Goal: Information Seeking & Learning: Learn about a topic

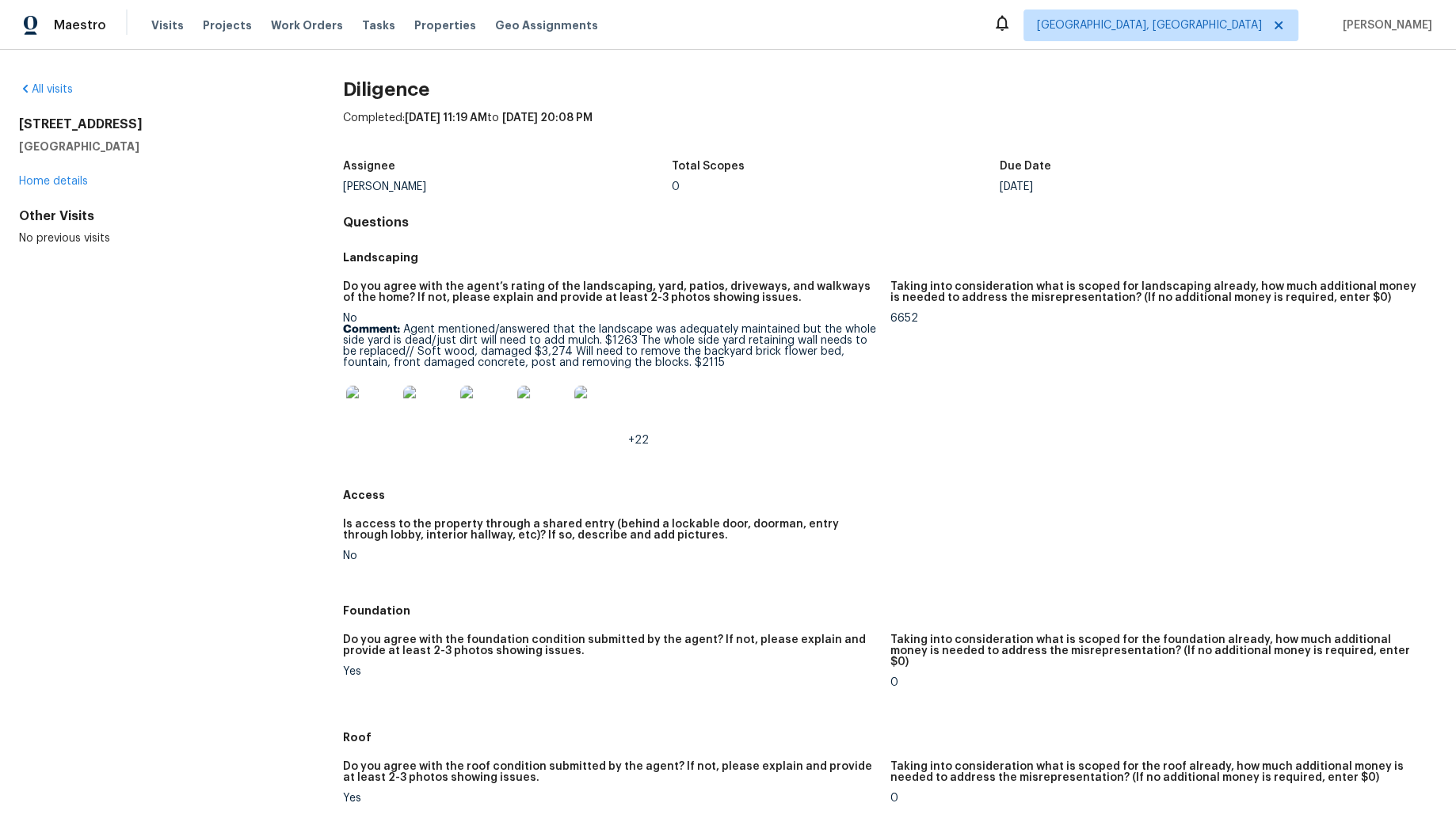
scroll to position [18, 0]
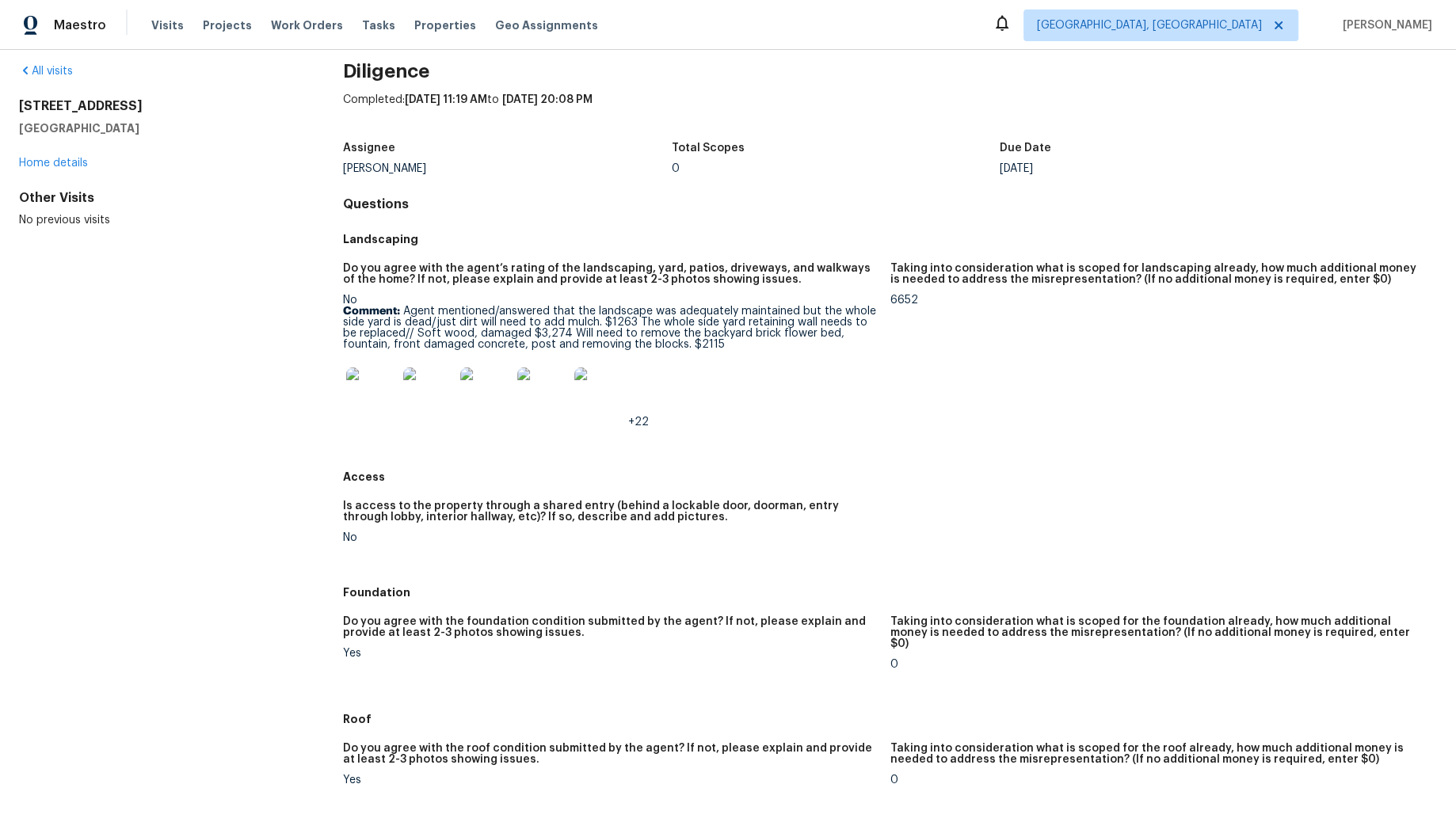
drag, startPoint x: 150, startPoint y: 124, endPoint x: -10, endPoint y: 96, distance: 162.4
click at [0, 96] on html "Maestro Visits Projects Work Orders Tasks Properties Geo Assignments [GEOGRAPHI…" at bounding box center [728, 411] width 1456 height 822
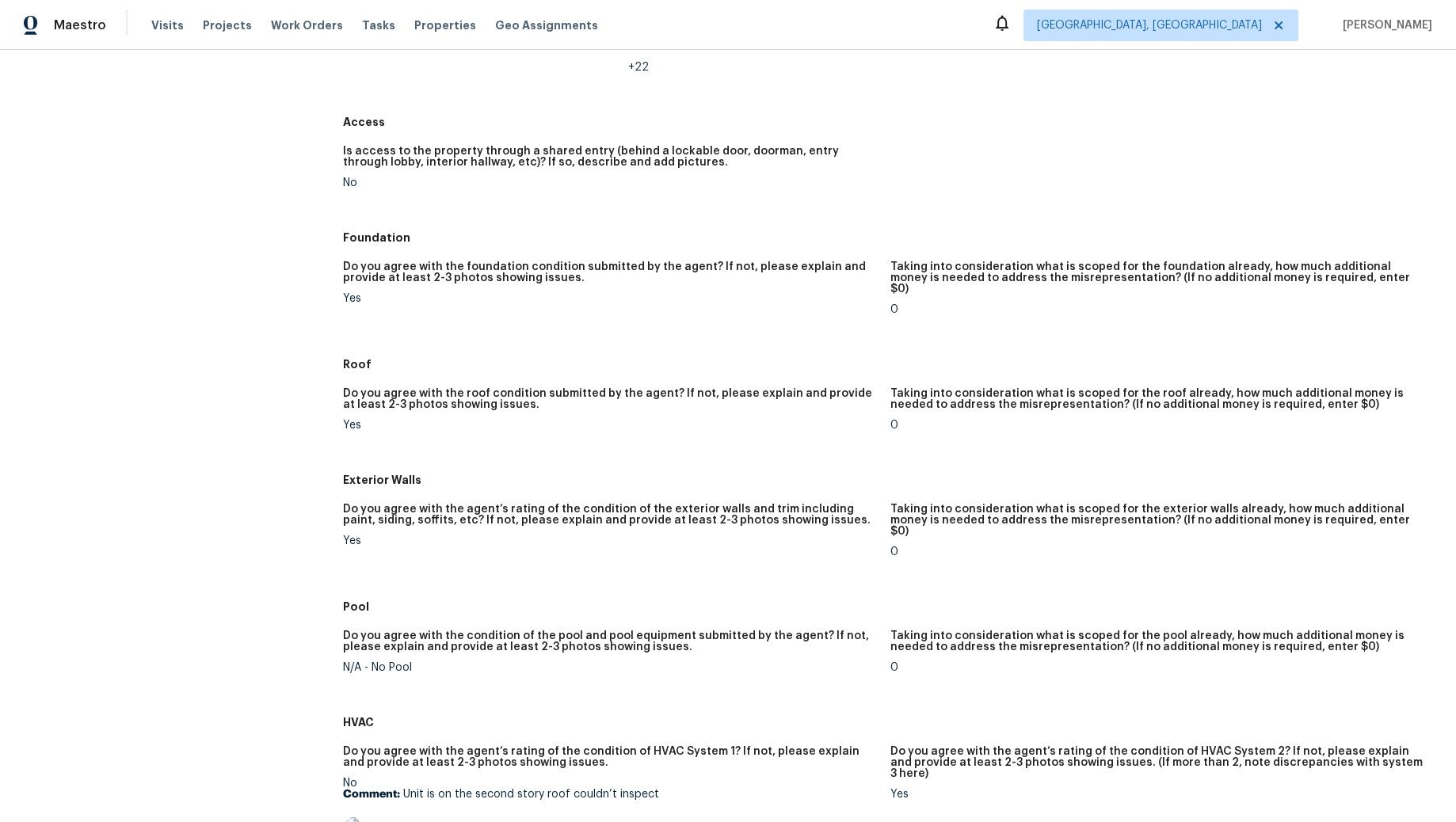
scroll to position [0, 0]
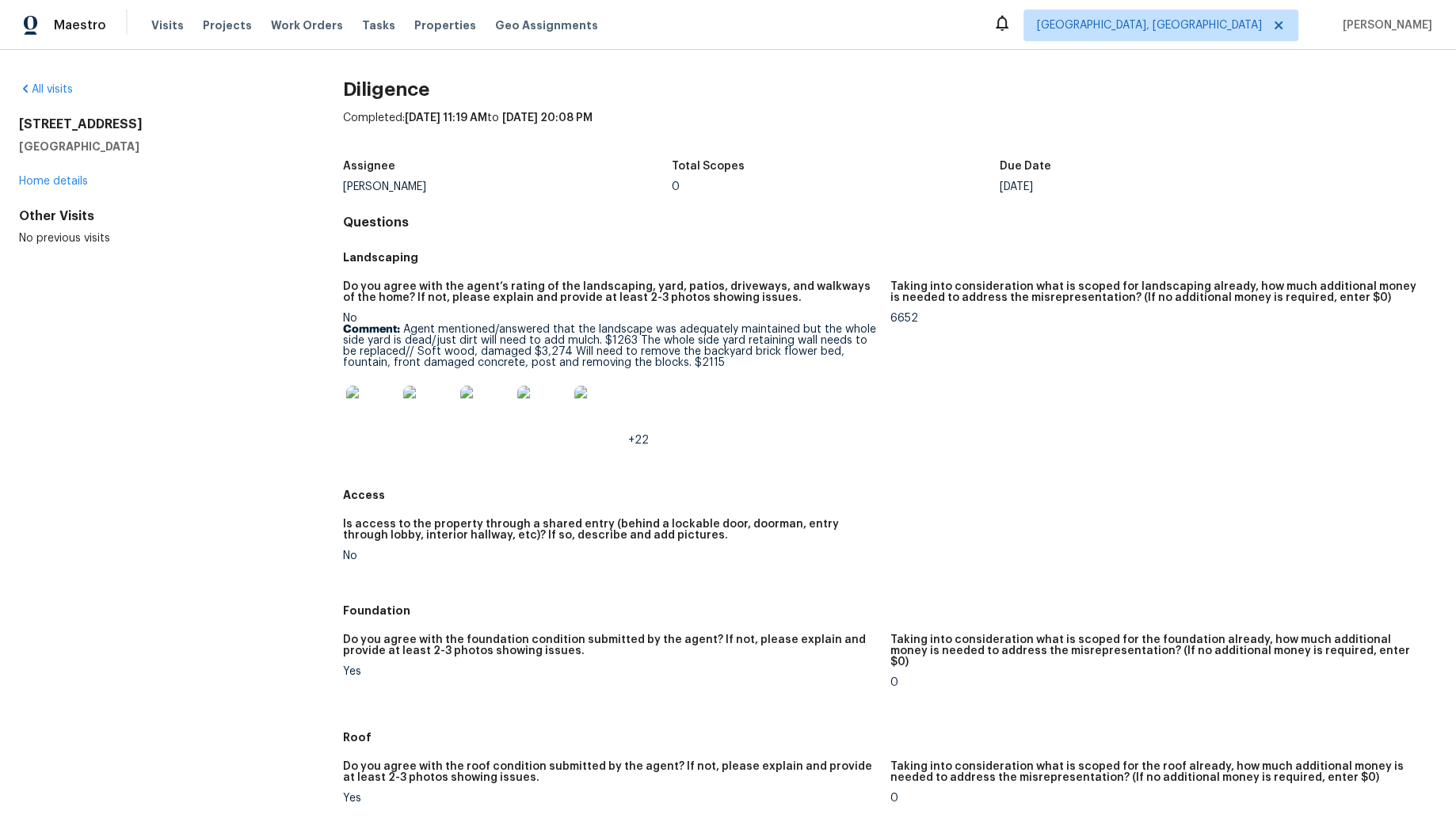
copy div "[STREET_ADDRESS]"
click at [378, 404] on img at bounding box center [372, 411] width 51 height 51
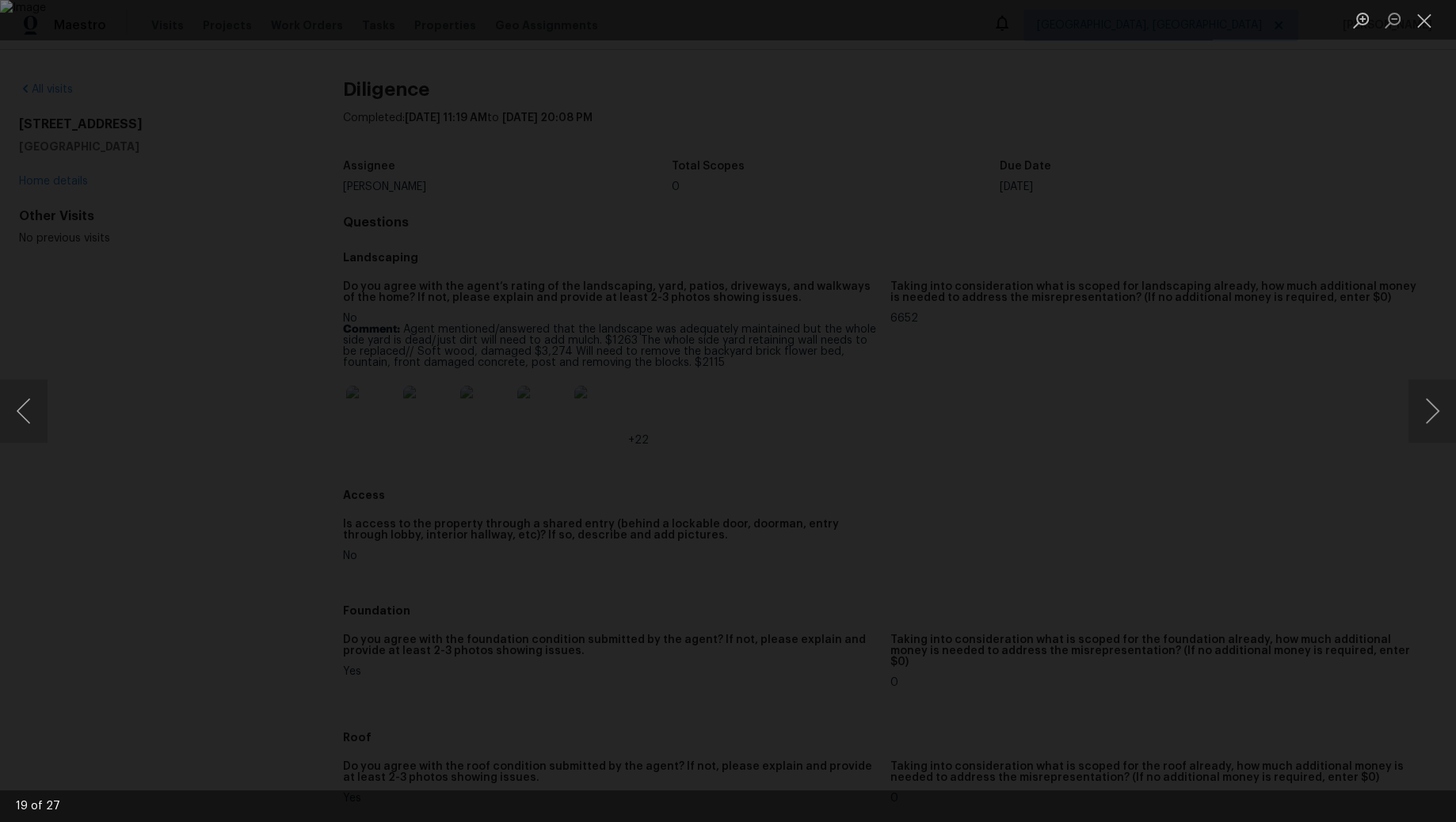
click at [694, 36] on div "Lightbox" at bounding box center [728, 20] width 1456 height 39
click at [783, 77] on div "Lightbox" at bounding box center [728, 411] width 1456 height 822
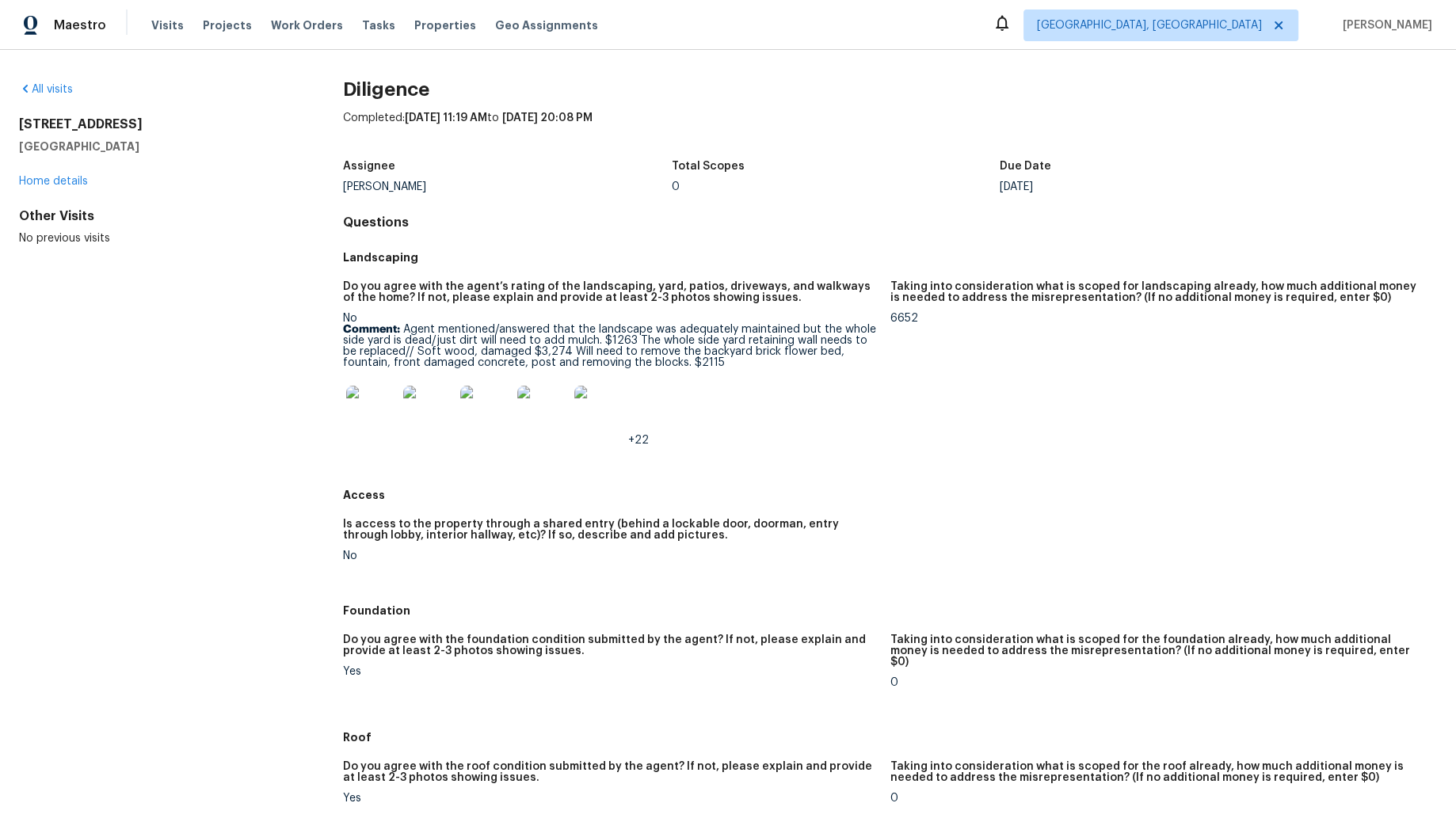
click at [373, 413] on img at bounding box center [372, 411] width 51 height 51
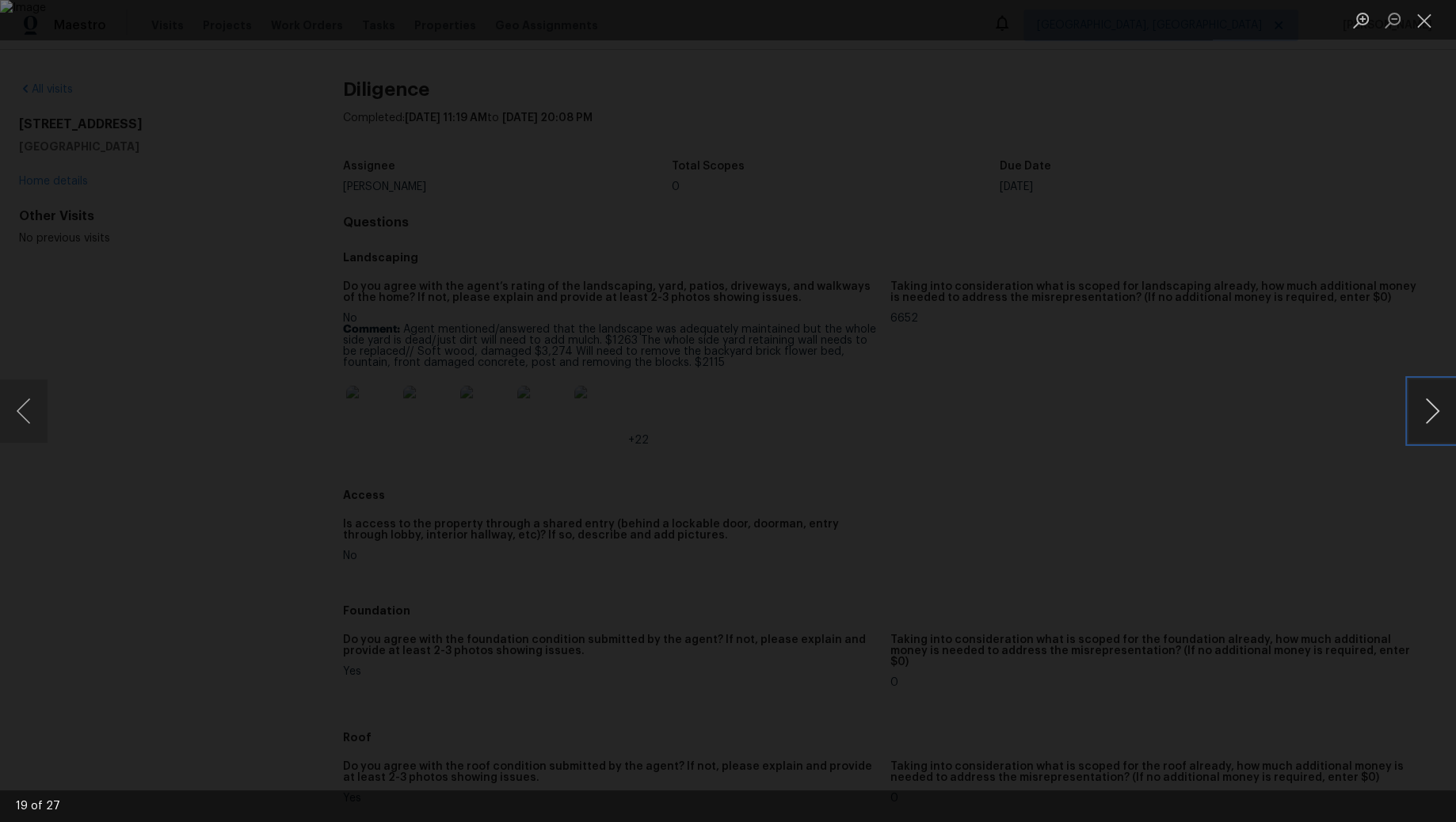
click at [1420, 410] on button "Next image" at bounding box center [1432, 410] width 47 height 63
click at [1421, 422] on button "Next image" at bounding box center [1432, 410] width 47 height 63
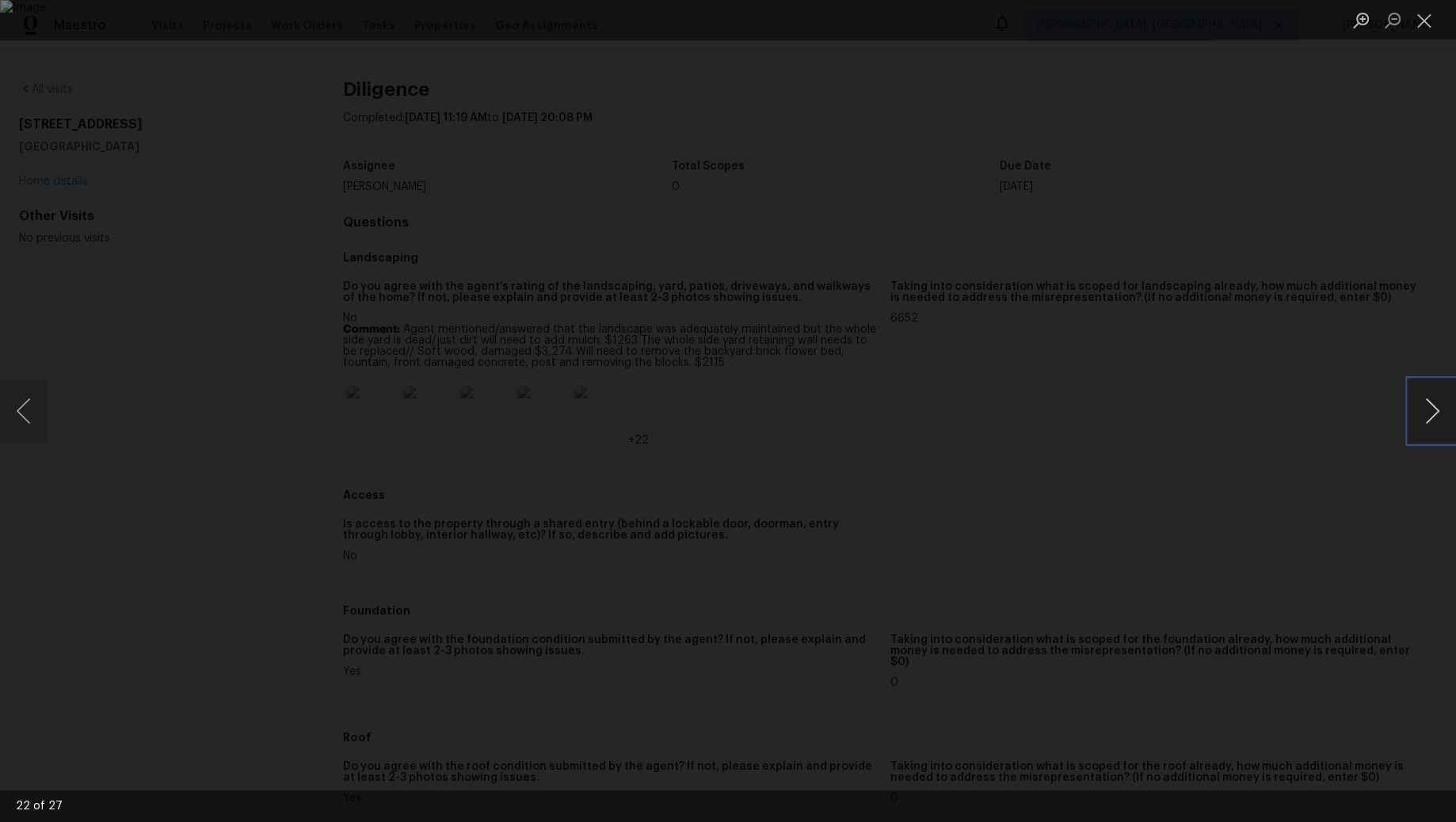
click at [1421, 422] on button "Next image" at bounding box center [1432, 410] width 47 height 63
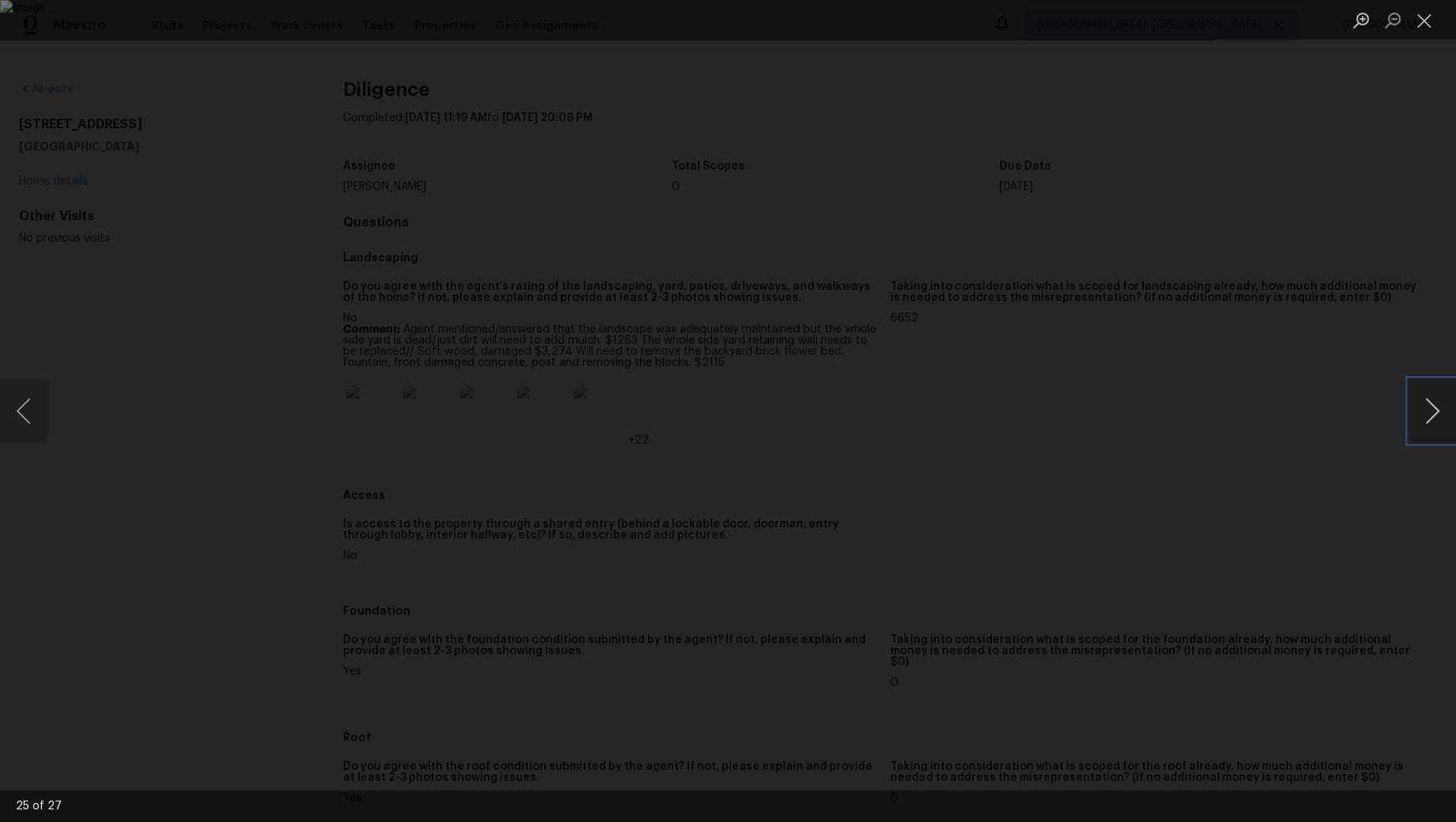
click at [1421, 422] on button "Next image" at bounding box center [1432, 410] width 47 height 63
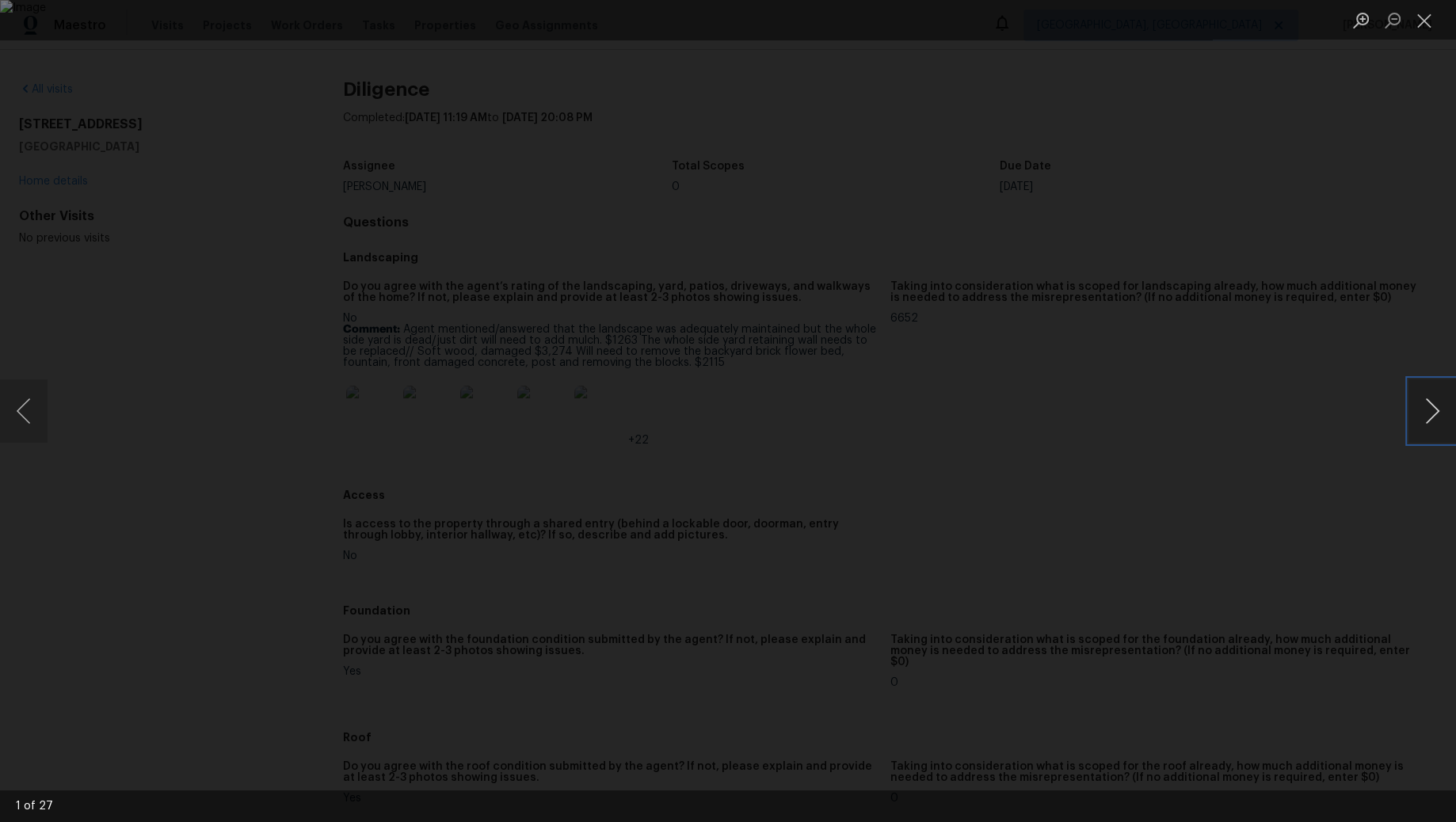
click at [1421, 422] on button "Next image" at bounding box center [1432, 410] width 47 height 63
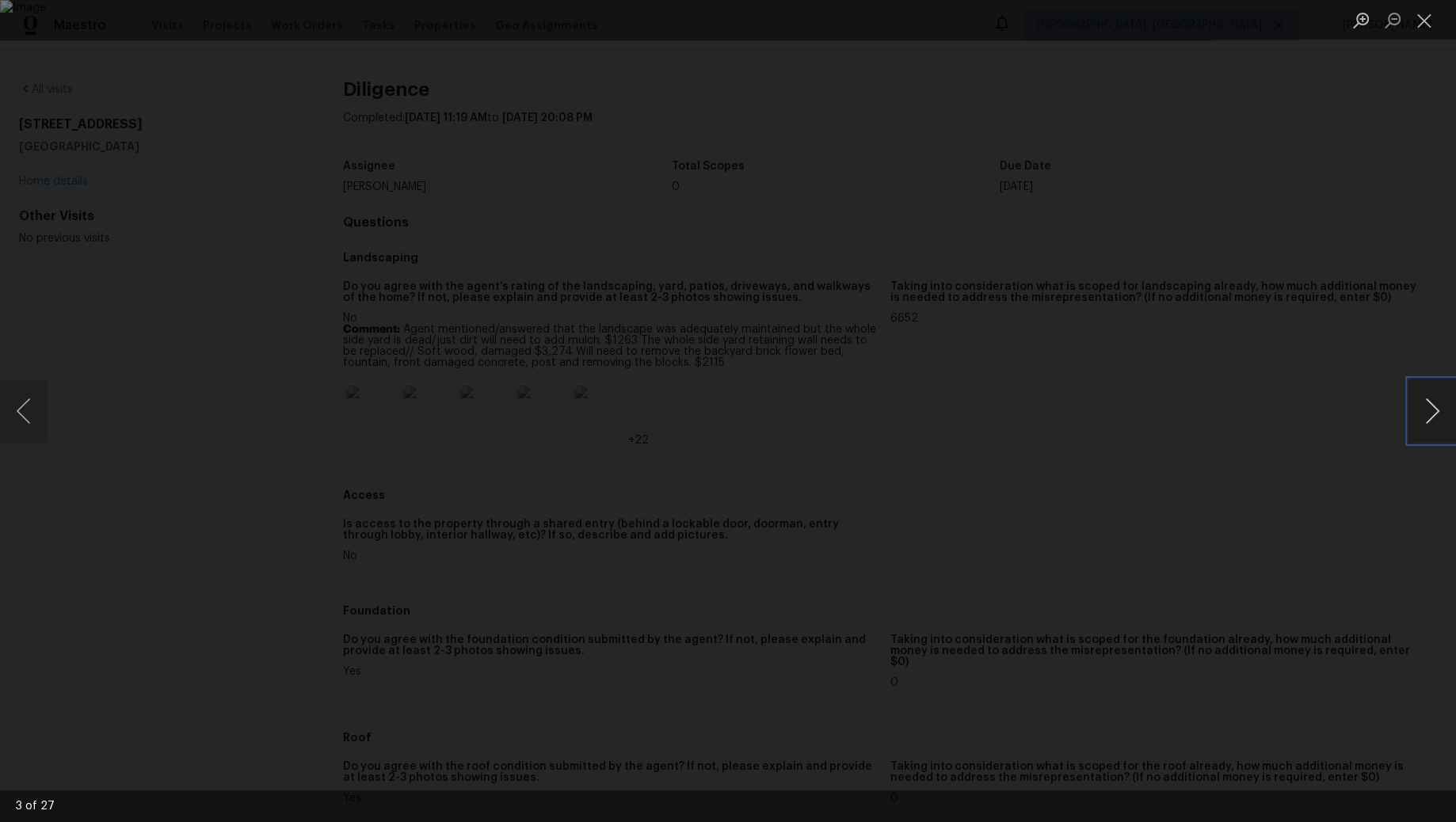
click at [1421, 422] on button "Next image" at bounding box center [1432, 410] width 47 height 63
click at [1434, 11] on button "Close lightbox" at bounding box center [1424, 20] width 32 height 28
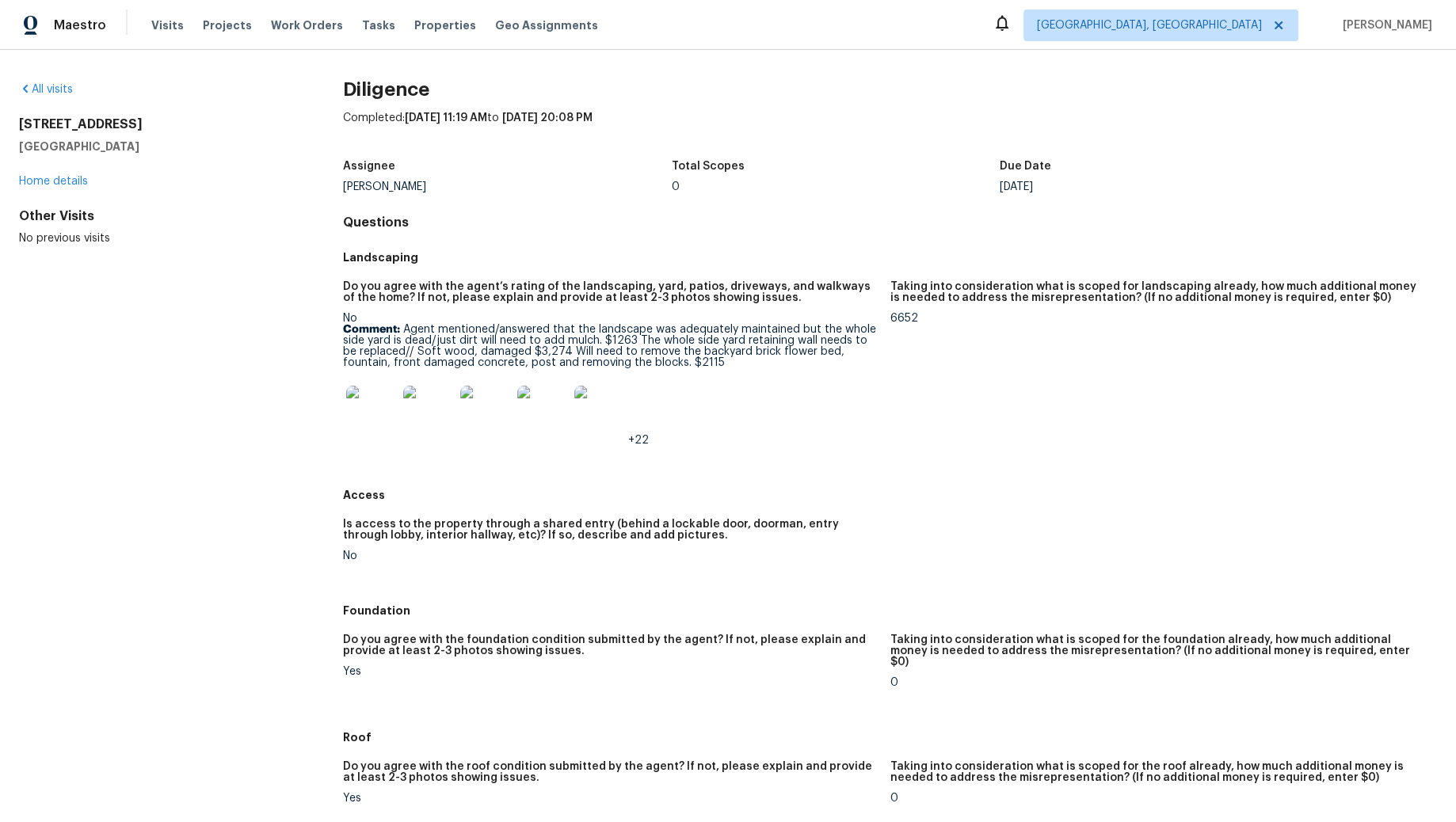
click at [359, 404] on img at bounding box center [372, 411] width 51 height 51
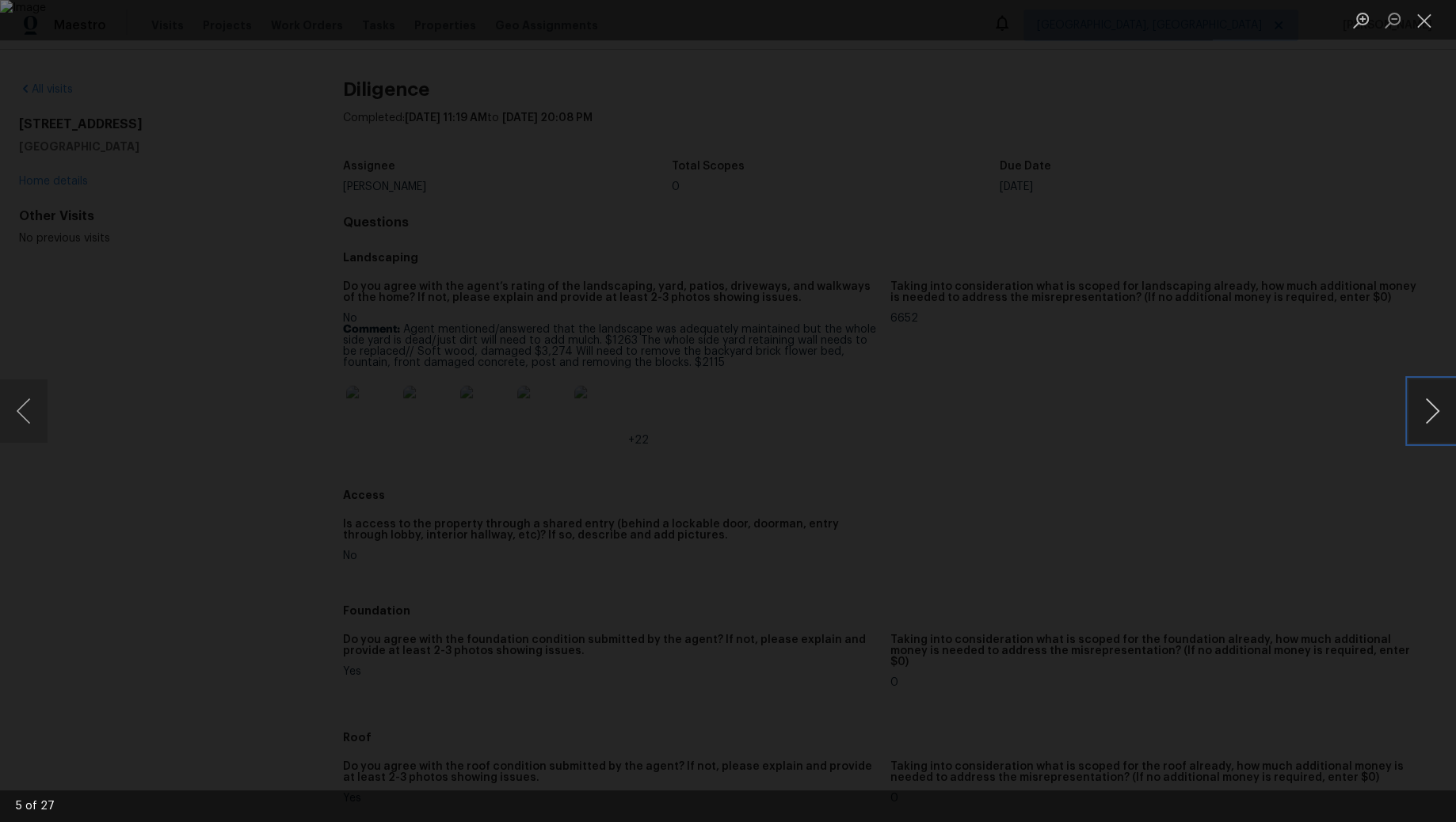
click at [1439, 398] on button "Next image" at bounding box center [1432, 410] width 47 height 63
click at [1436, 412] on button "Next image" at bounding box center [1432, 410] width 47 height 63
click at [1424, 391] on button "Next image" at bounding box center [1432, 410] width 47 height 63
click at [1431, 398] on button "Next image" at bounding box center [1432, 410] width 47 height 63
drag, startPoint x: 1422, startPoint y: 416, endPoint x: 1410, endPoint y: 425, distance: 15.0
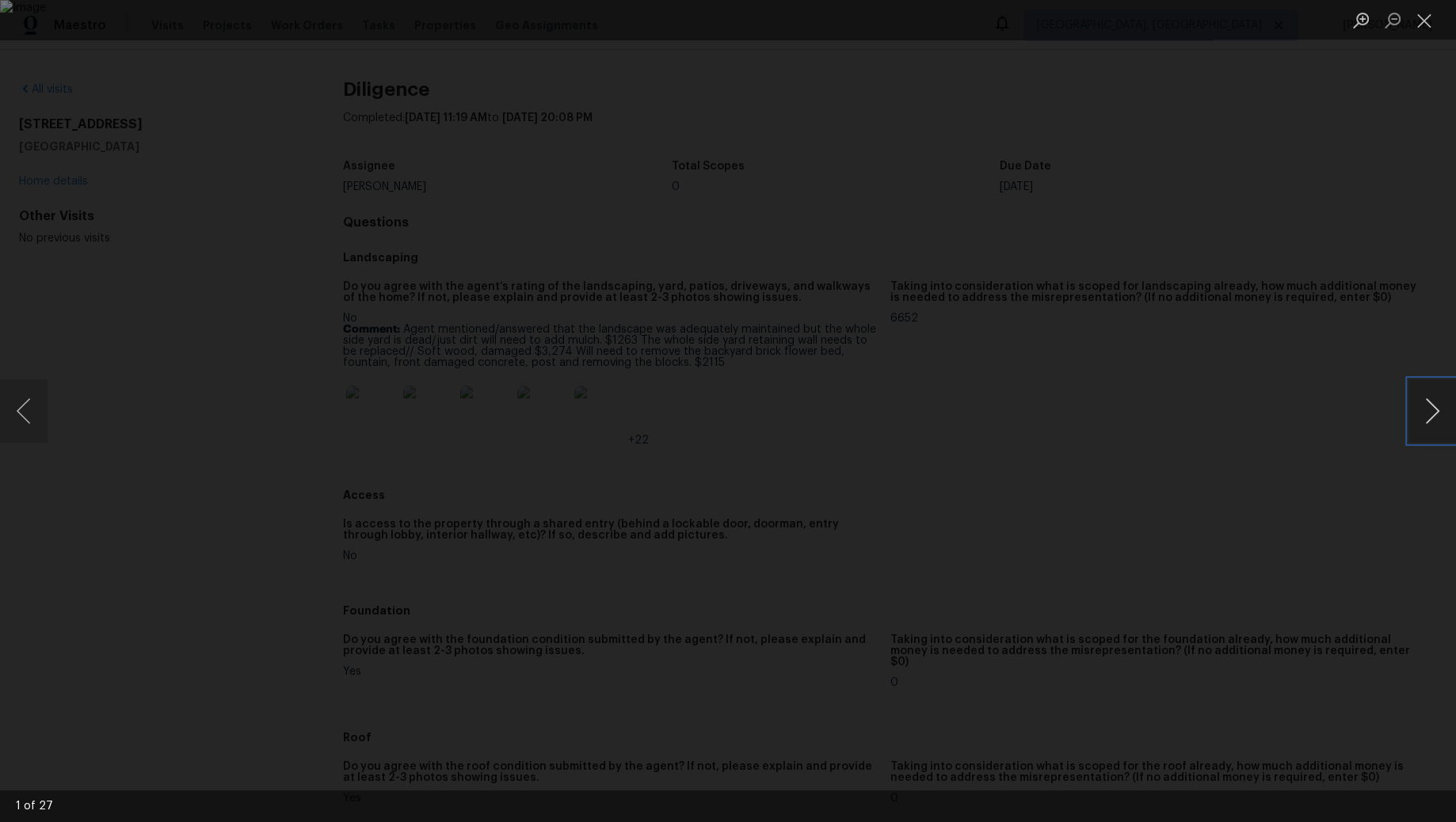
click at [1422, 416] on button "Next image" at bounding box center [1432, 410] width 47 height 63
click at [1410, 404] on button "Next image" at bounding box center [1432, 410] width 47 height 63
click at [1421, 412] on button "Next image" at bounding box center [1432, 410] width 47 height 63
click at [1429, 415] on button "Next image" at bounding box center [1432, 410] width 47 height 63
click at [1437, 412] on button "Next image" at bounding box center [1432, 410] width 47 height 63
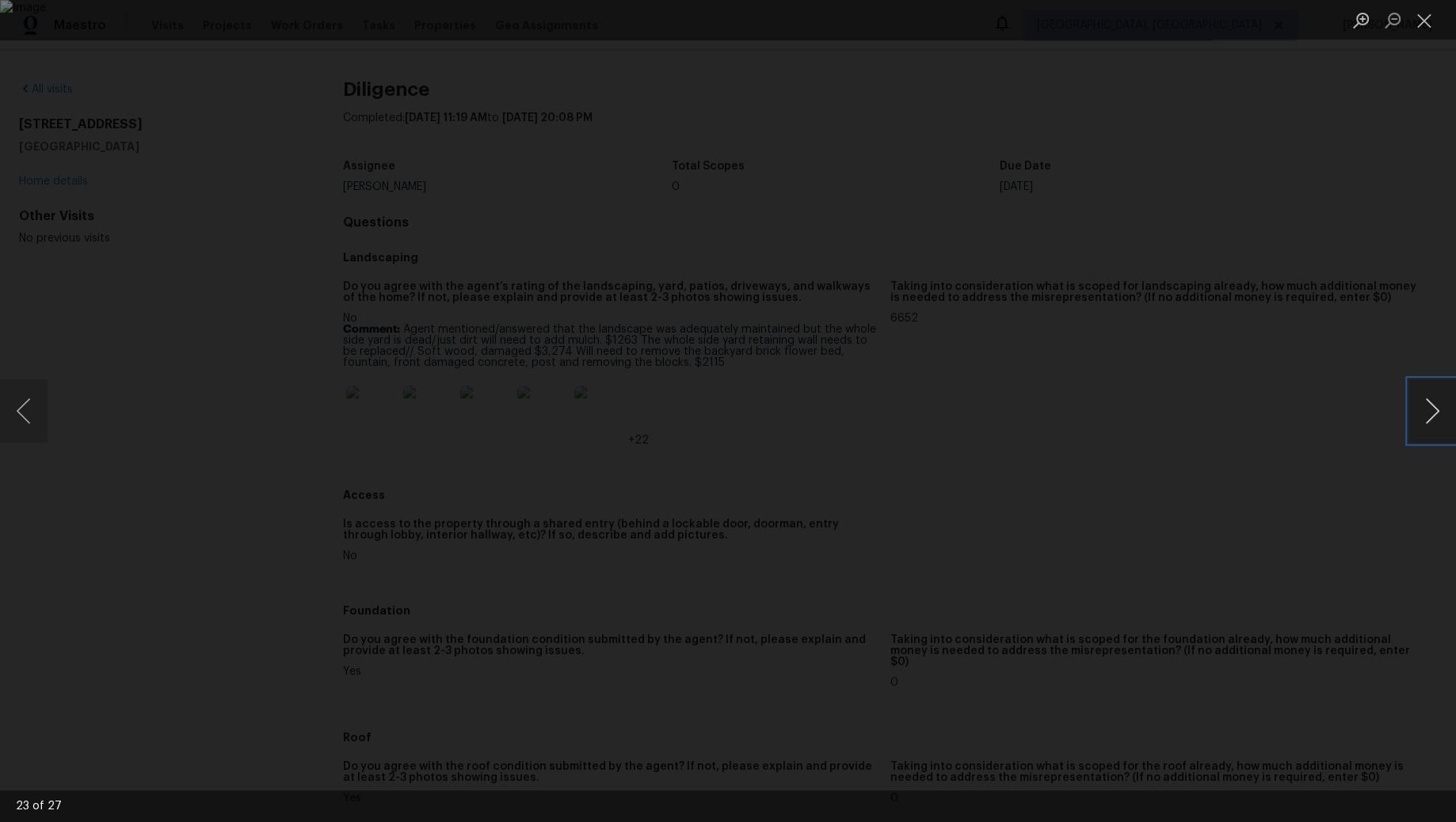
click at [1425, 422] on button "Next image" at bounding box center [1432, 410] width 47 height 63
click at [1436, 407] on button "Next image" at bounding box center [1432, 410] width 47 height 63
click at [1436, 392] on button "Next image" at bounding box center [1432, 410] width 47 height 63
click at [1427, 415] on button "Next image" at bounding box center [1432, 410] width 47 height 63
click at [1411, 405] on button "Next image" at bounding box center [1432, 410] width 47 height 63
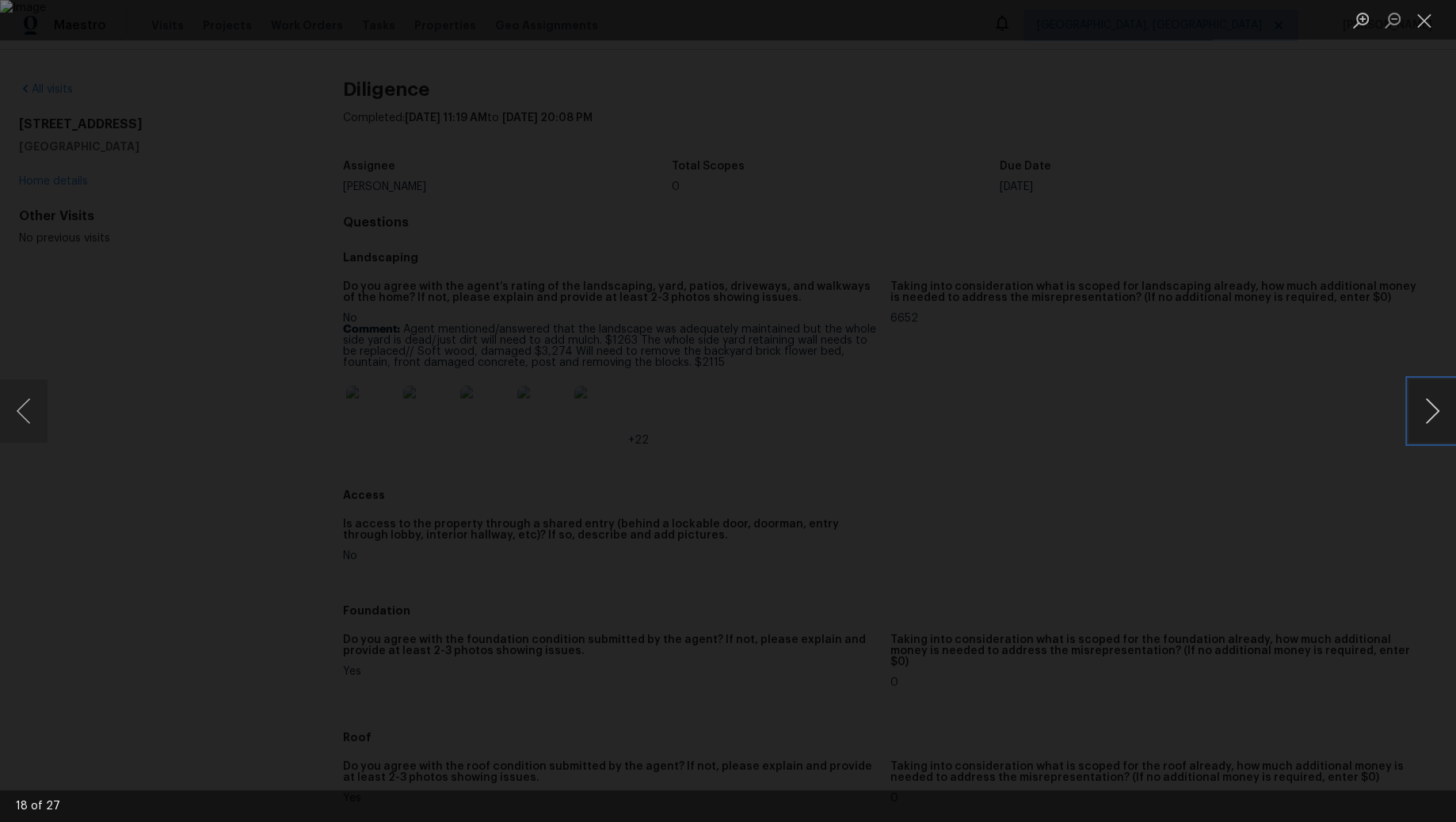
click at [1441, 409] on button "Next image" at bounding box center [1432, 410] width 47 height 63
click at [1435, 413] on button "Next image" at bounding box center [1432, 410] width 47 height 63
click at [1416, 404] on button "Next image" at bounding box center [1432, 410] width 47 height 63
click at [1421, 400] on button "Next image" at bounding box center [1432, 410] width 47 height 63
click at [1428, 413] on button "Next image" at bounding box center [1432, 410] width 47 height 63
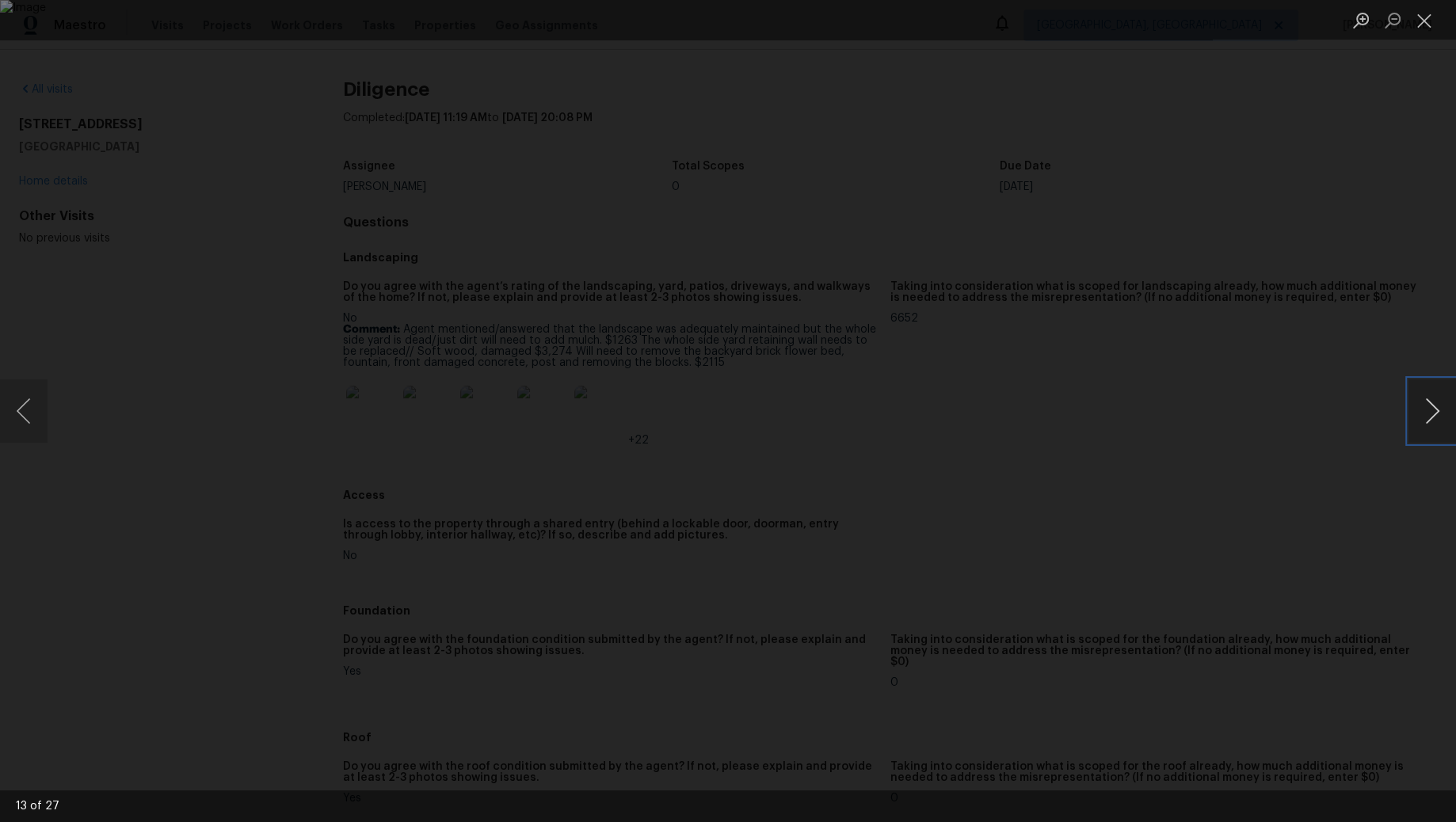
click at [1422, 409] on button "Next image" at bounding box center [1432, 410] width 47 height 63
click at [1448, 407] on button "Next image" at bounding box center [1432, 410] width 47 height 63
click at [1415, 418] on button "Next image" at bounding box center [1432, 410] width 47 height 63
click at [1425, 421] on button "Next image" at bounding box center [1432, 410] width 47 height 63
click at [1446, 422] on button "Next image" at bounding box center [1432, 410] width 47 height 63
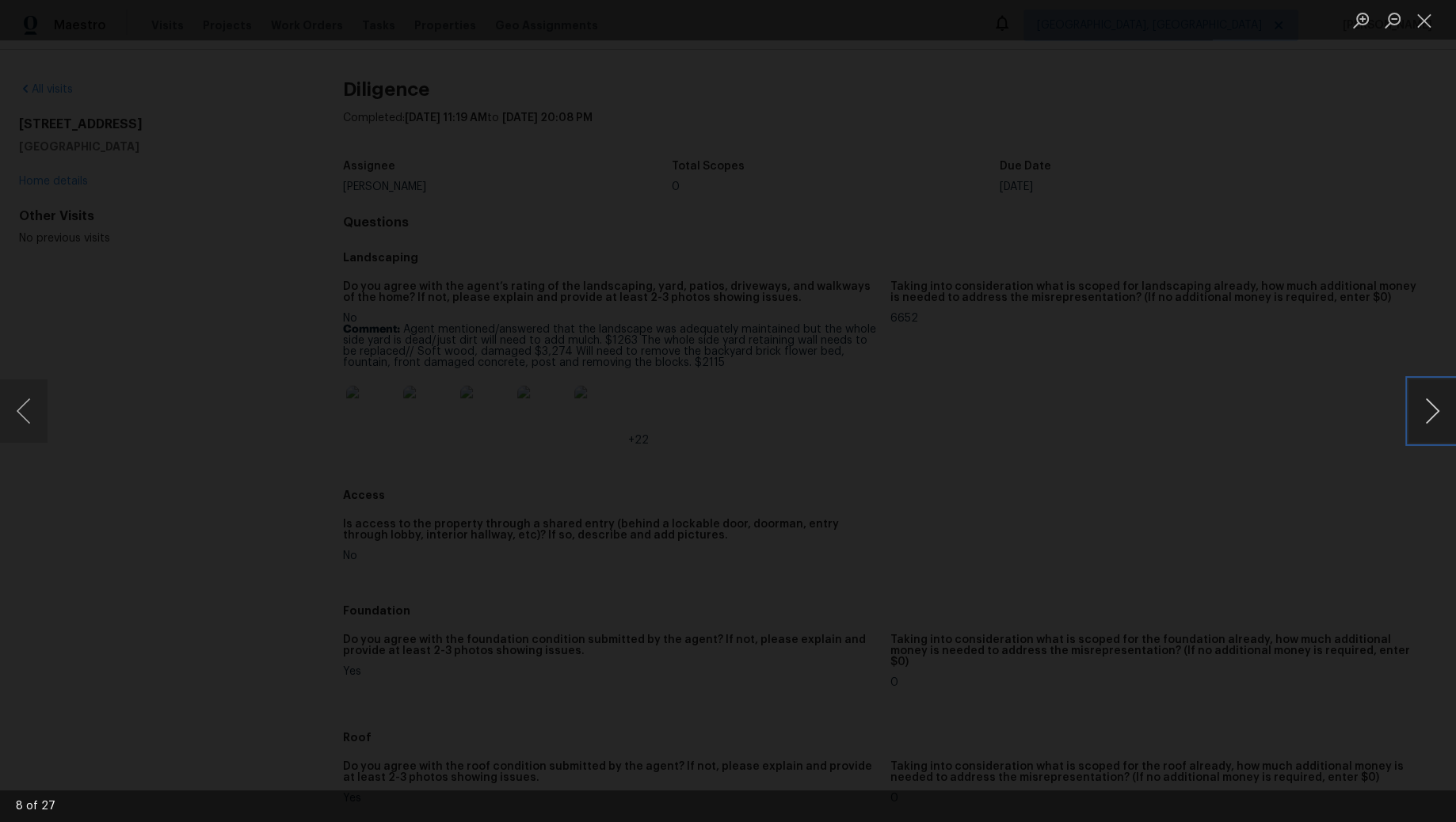
click at [1444, 411] on button "Next image" at bounding box center [1432, 410] width 47 height 63
click at [1446, 410] on button "Next image" at bounding box center [1432, 410] width 47 height 63
click at [1432, 419] on button "Next image" at bounding box center [1432, 410] width 47 height 63
click at [1422, 422] on button "Next image" at bounding box center [1432, 410] width 47 height 63
click at [1427, 424] on button "Next image" at bounding box center [1432, 410] width 47 height 63
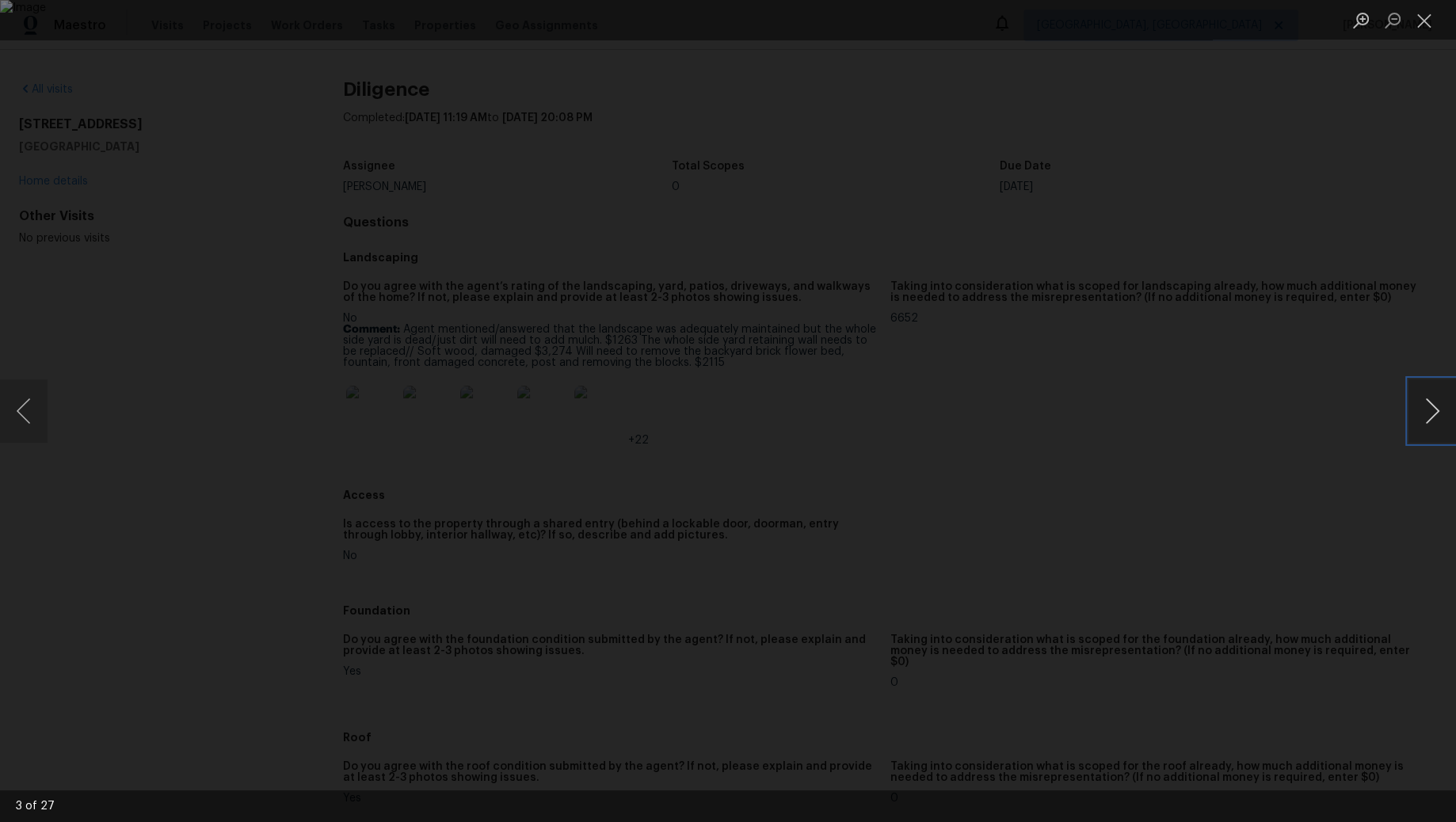
click at [1431, 411] on button "Next image" at bounding box center [1432, 410] width 47 height 63
click at [1422, 23] on button "Close lightbox" at bounding box center [1424, 20] width 32 height 28
